Goal: Find specific fact: Find contact information

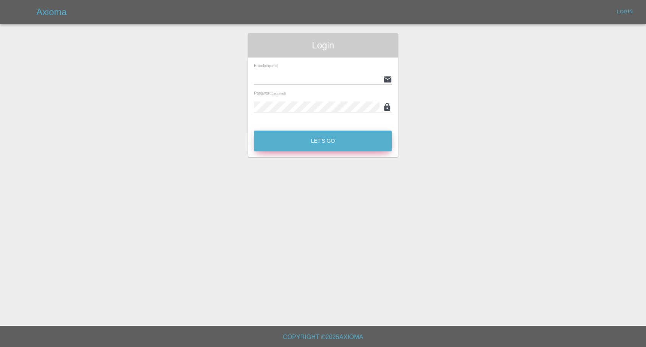
type input "afreen@axioma.co.uk"
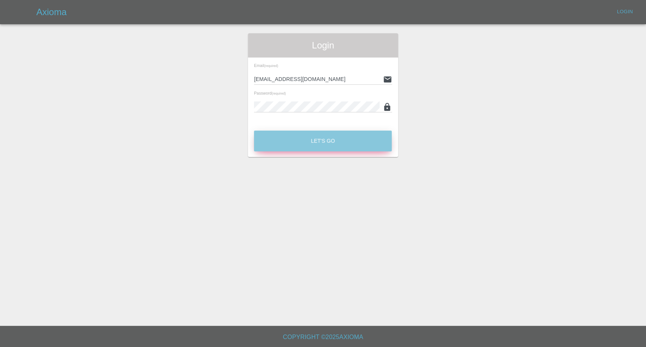
click at [339, 133] on button "Let's Go" at bounding box center [323, 141] width 138 height 21
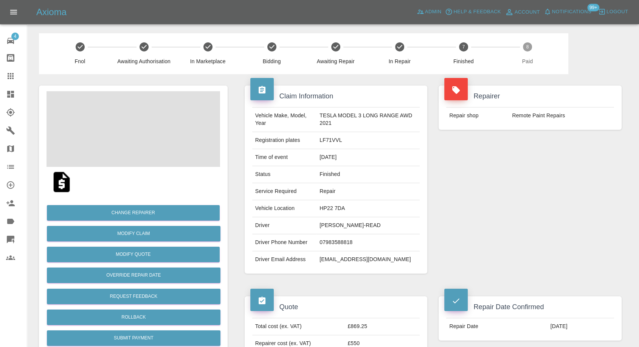
click at [339, 222] on td "ALEXANDER CONNOLLY-READ" at bounding box center [368, 225] width 103 height 17
copy td "ALEXANDER CONNOLLY-READ"
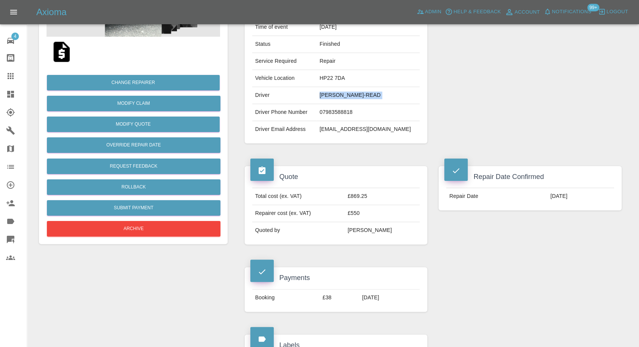
scroll to position [126, 0]
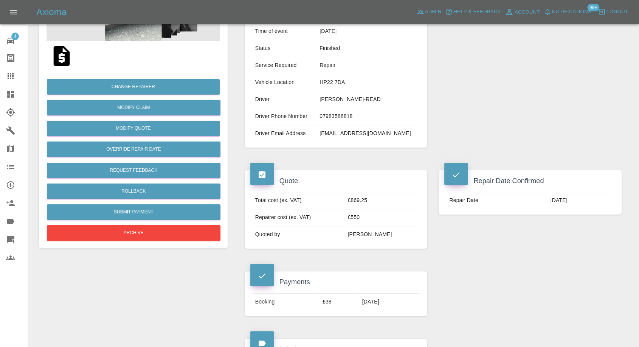
click at [456, 132] on div "Repairer Repair shop Remote Paint Repairs" at bounding box center [530, 53] width 194 height 211
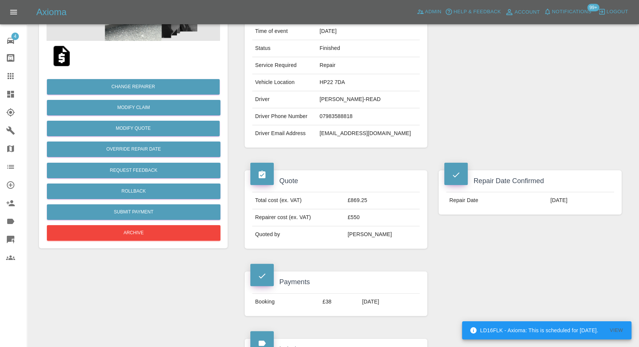
click at [327, 134] on td "acr321@hotmail.co.uk" at bounding box center [368, 133] width 103 height 17
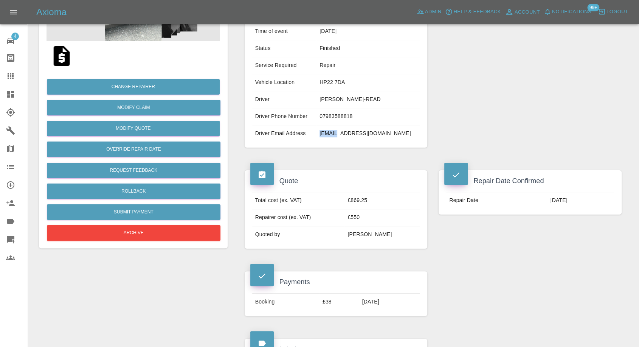
click at [327, 134] on td "acr321@hotmail.co.uk" at bounding box center [368, 133] width 103 height 17
copy div "acr321@hotmail.co.uk"
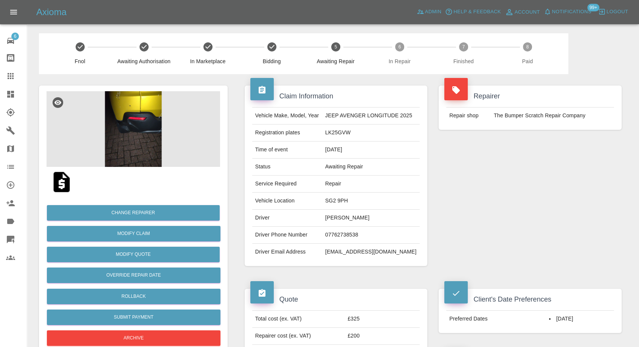
click at [327, 218] on td "[PERSON_NAME]" at bounding box center [371, 218] width 98 height 17
click at [327, 218] on td "John Cooper" at bounding box center [371, 218] width 98 height 17
copy td "John Cooper"
click at [337, 231] on td "07762738538" at bounding box center [371, 235] width 98 height 17
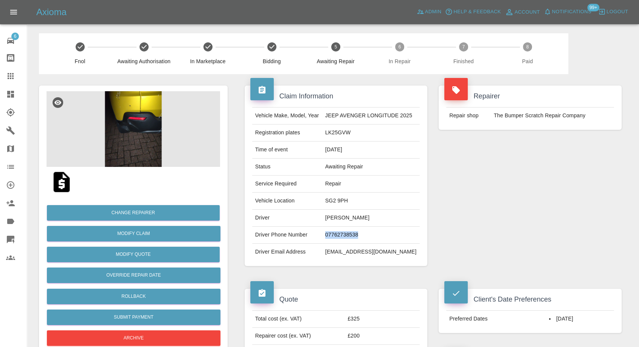
click at [337, 231] on td "07762738538" at bounding box center [371, 235] width 98 height 17
copy td "07762738538"
click at [338, 232] on td "07762738538" at bounding box center [371, 235] width 98 height 17
click at [334, 214] on td "John Cooper" at bounding box center [371, 218] width 98 height 17
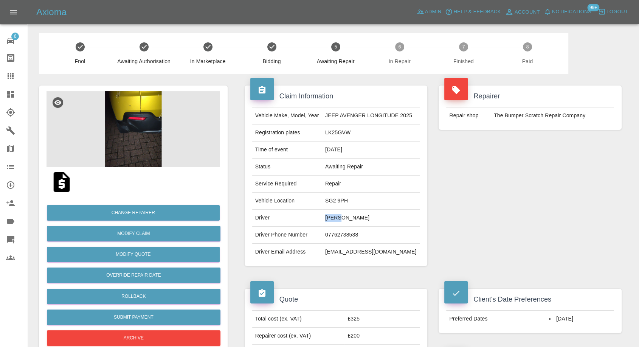
copy td "John"
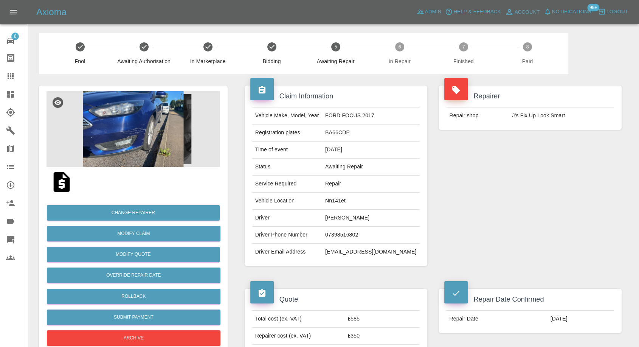
click at [366, 217] on td "Alan Birchall" at bounding box center [371, 218] width 98 height 17
copy td "Alan Birchall"
click at [353, 235] on td "07398516802" at bounding box center [371, 235] width 98 height 17
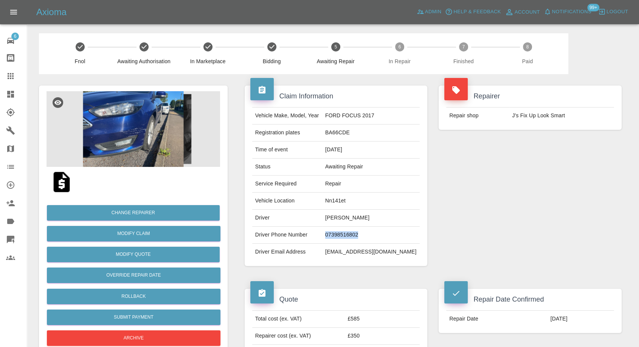
click at [353, 235] on td "07398516802" at bounding box center [371, 235] width 98 height 17
copy td "07398516802"
drag, startPoint x: 374, startPoint y: 281, endPoint x: 373, endPoint y: 272, distance: 8.7
click at [374, 280] on div "Quote Total cost (ex. VAT) £585 Repairer cost (ex. VAT) £350 Quoted by Eric Ord…" at bounding box center [336, 327] width 194 height 101
click at [348, 248] on td "birchall030@gmail.com" at bounding box center [371, 252] width 98 height 17
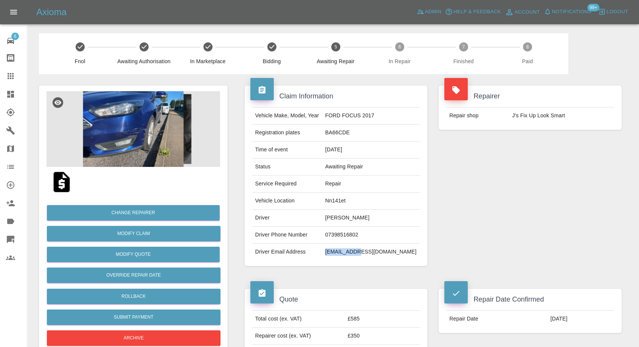
click at [348, 248] on td "birchall030@gmail.com" at bounding box center [371, 252] width 98 height 17
copy div "birchall030@gmail.com"
click at [351, 129] on td "BA66CDE" at bounding box center [371, 132] width 98 height 17
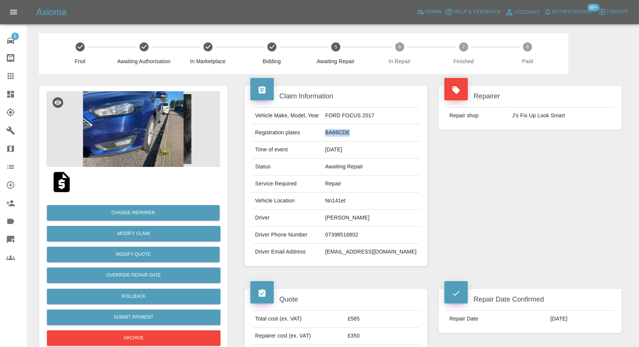
copy td "BA66CDE"
click at [346, 219] on td "Alan Birchall" at bounding box center [371, 218] width 98 height 17
copy td "Alan"
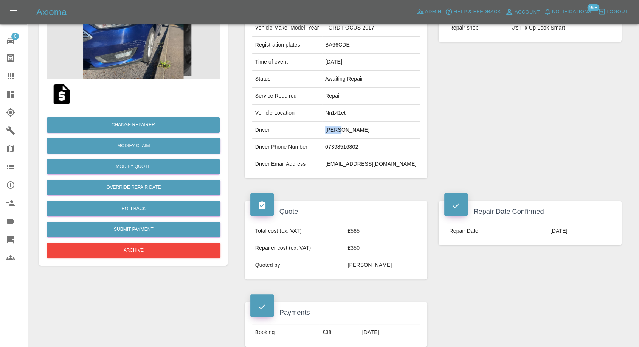
scroll to position [126, 0]
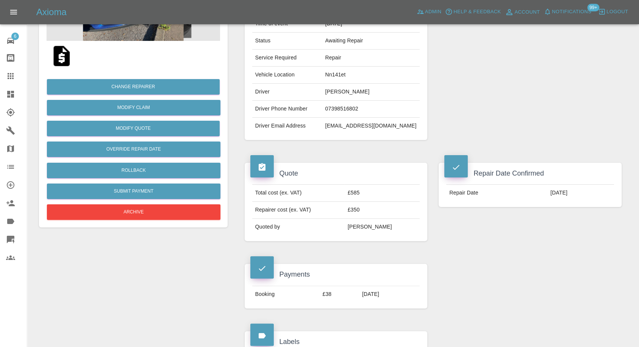
click at [463, 252] on div "Repair Date Confirmed Repair Date 23/09/2025" at bounding box center [530, 235] width 194 height 168
click at [348, 75] on td "Nn141et" at bounding box center [371, 75] width 98 height 17
copy td "Nn141et"
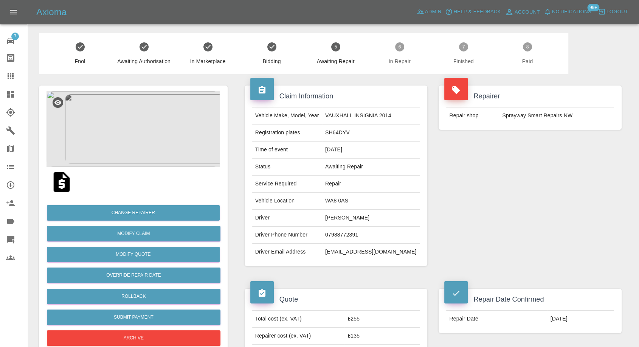
click at [342, 215] on td "Stephen Mccormick" at bounding box center [371, 218] width 98 height 17
copy td "Stephen Mccormick"
click at [353, 235] on td "07988772391" at bounding box center [371, 235] width 98 height 17
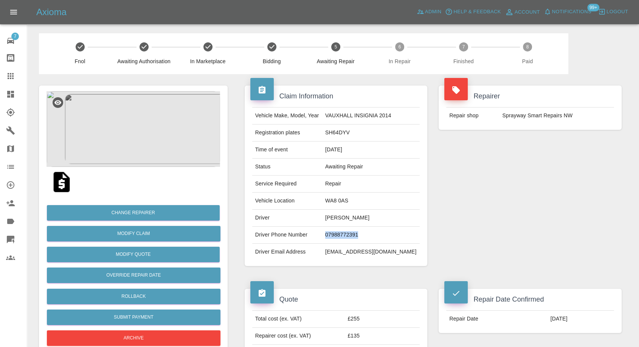
click at [353, 235] on td "07988772391" at bounding box center [371, 235] width 98 height 17
copy td "07988772391"
click at [322, 247] on td "Driver Email Address" at bounding box center [287, 252] width 70 height 17
click at [339, 213] on td "Stephen Mccormick" at bounding box center [371, 218] width 98 height 17
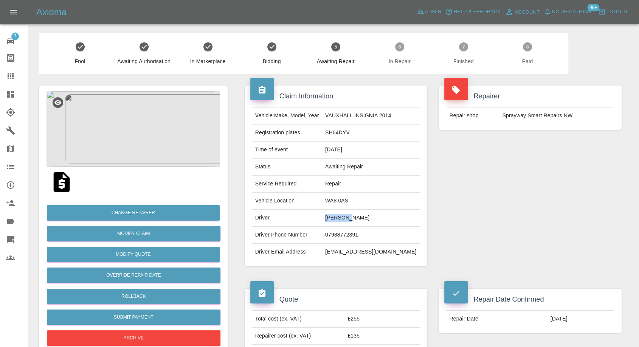
copy td "Stephen"
click at [355, 216] on td "[PERSON_NAME]" at bounding box center [371, 218] width 98 height 17
copy td "[PERSON_NAME]"
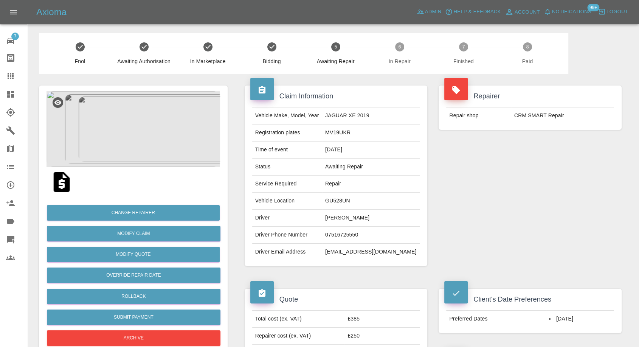
click at [357, 237] on td "07516725550" at bounding box center [371, 235] width 98 height 17
copy td "07516725550"
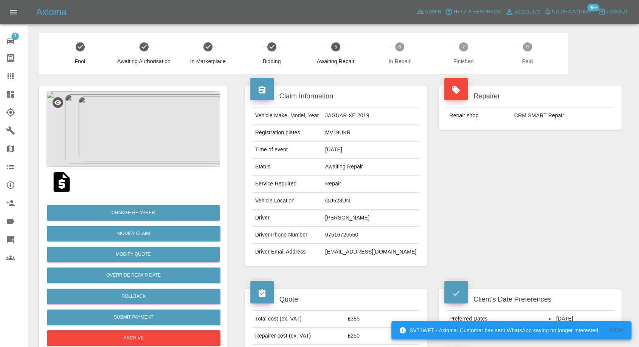
click at [298, 242] on td "Driver Phone Number" at bounding box center [287, 235] width 70 height 17
click at [347, 218] on td "[PERSON_NAME]" at bounding box center [371, 218] width 98 height 17
copy td "Jenner"
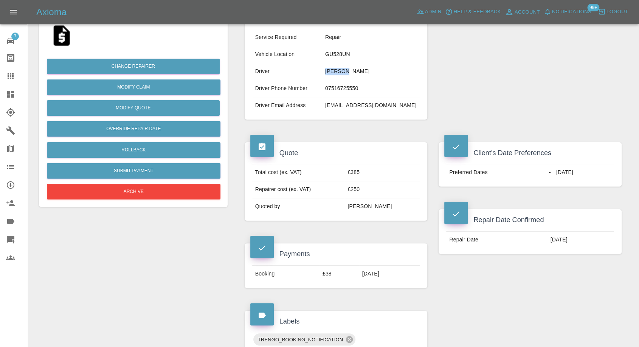
scroll to position [126, 0]
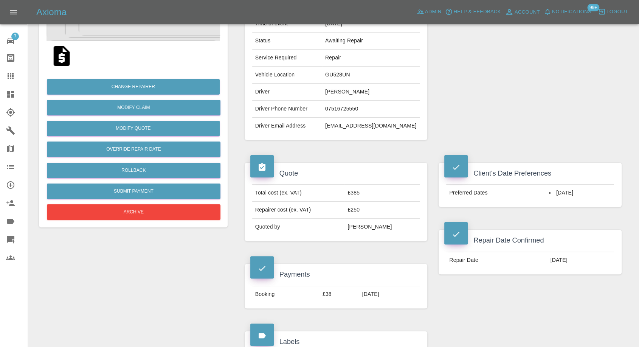
click at [352, 71] on td "GU528UN" at bounding box center [371, 75] width 98 height 17
copy td "GU528UN"
